Goal: Find specific page/section: Find specific page/section

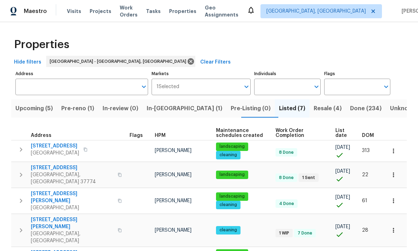
click at [92, 111] on span "Pre-reno (1)" at bounding box center [77, 108] width 33 height 10
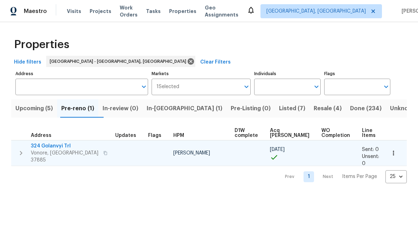
click at [61, 146] on span "324 Golanvyi Trl" at bounding box center [65, 145] width 68 height 7
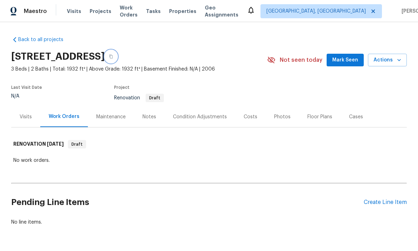
click at [117, 55] on button "button" at bounding box center [111, 56] width 13 height 13
click at [254, 118] on div "Costs" at bounding box center [251, 116] width 14 height 7
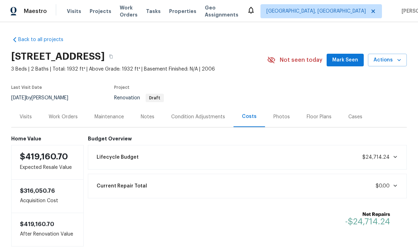
click at [146, 116] on div "Notes" at bounding box center [148, 116] width 14 height 7
